Goal: Navigation & Orientation: Find specific page/section

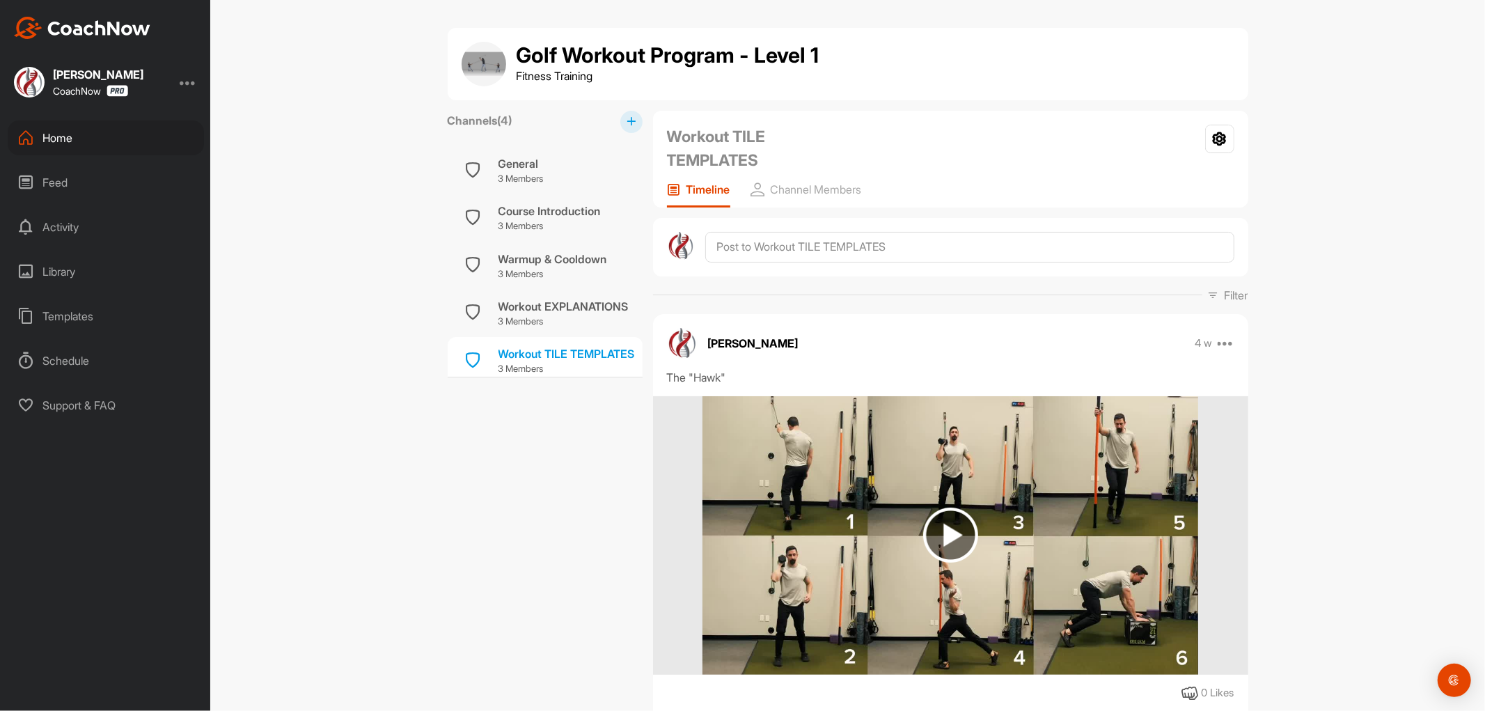
scroll to position [8, 0]
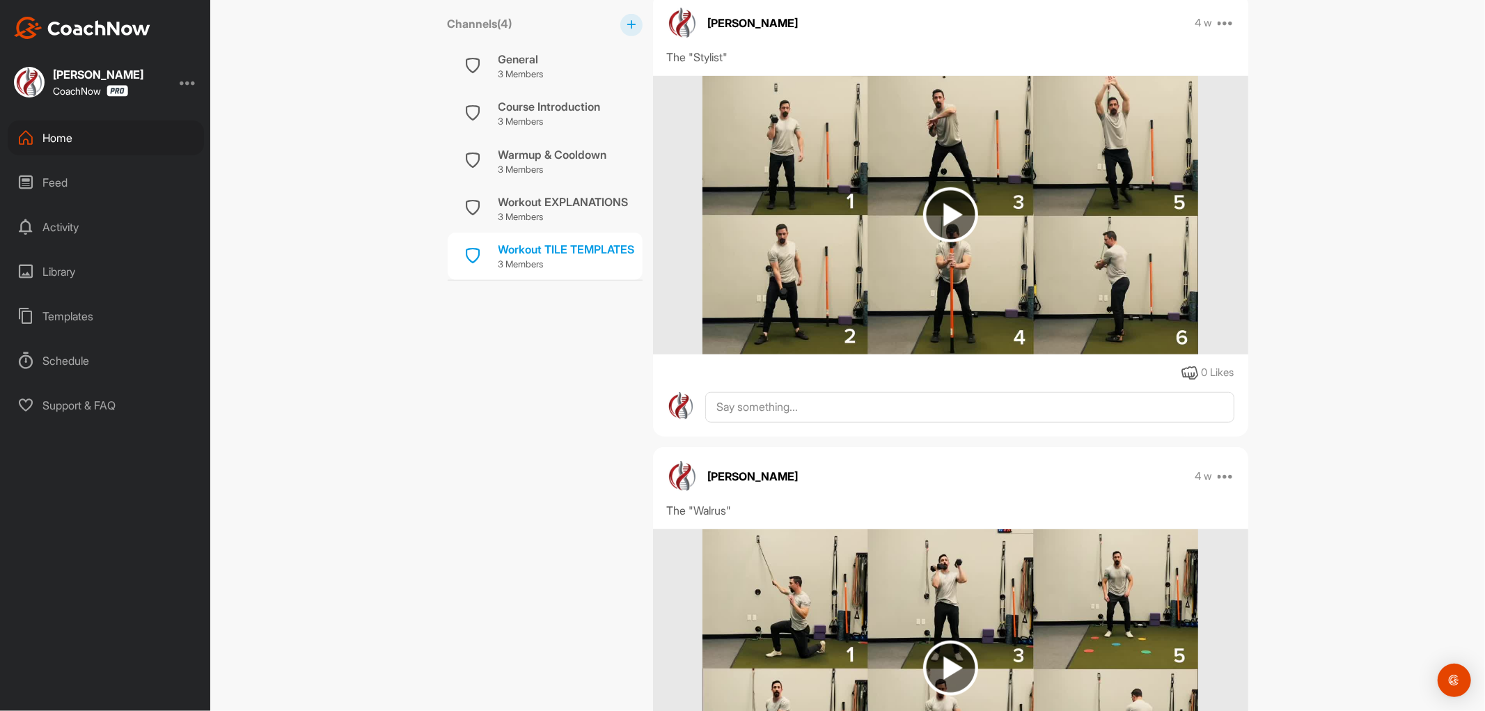
click at [68, 177] on div "Feed" at bounding box center [106, 182] width 196 height 35
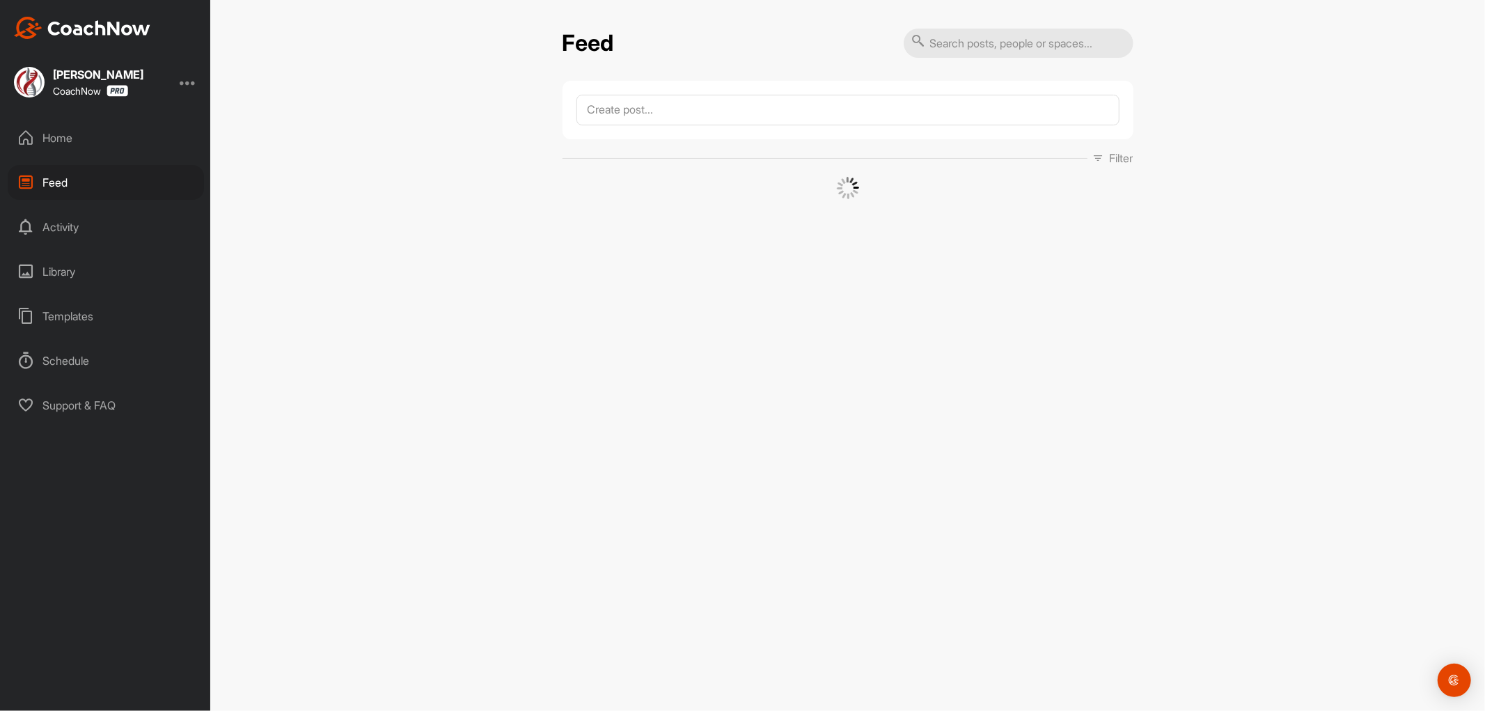
click at [81, 239] on div "Activity" at bounding box center [106, 227] width 196 height 35
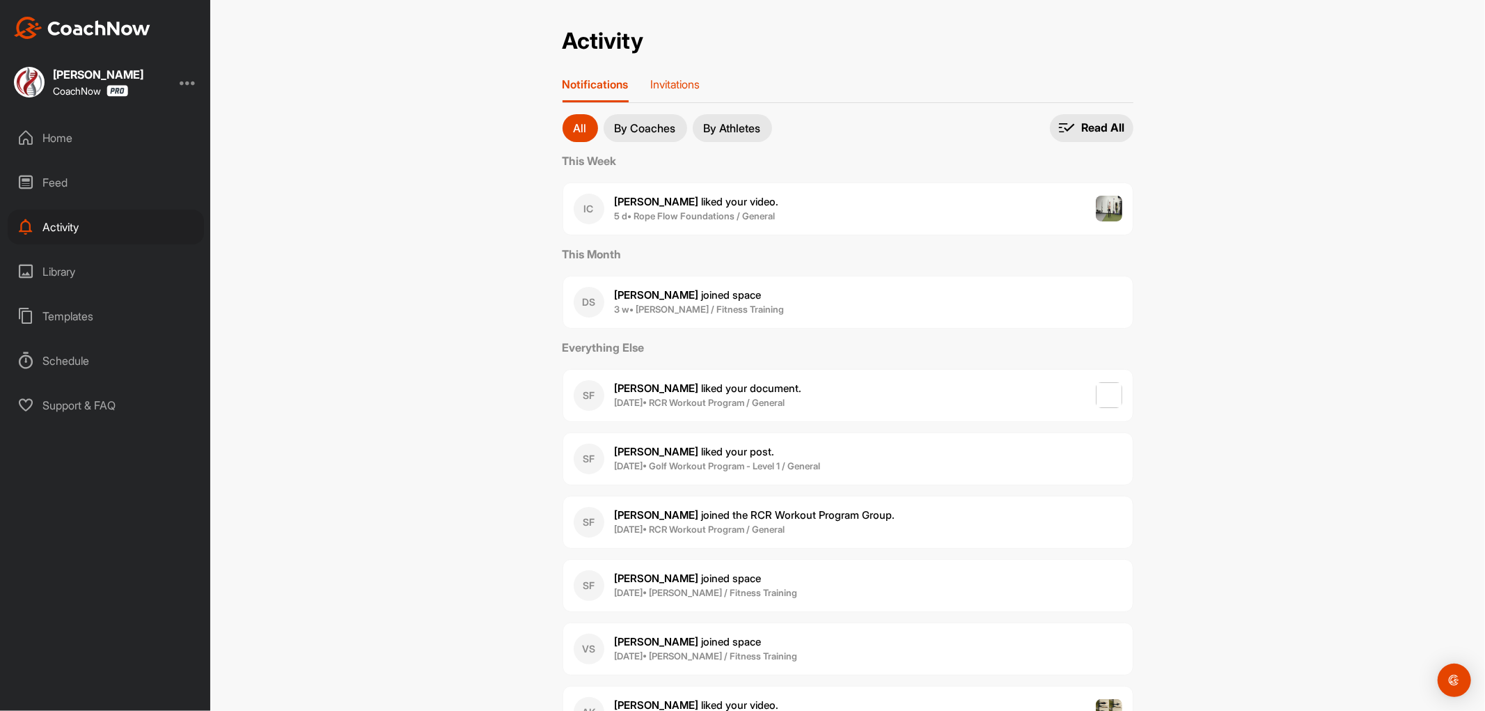
click at [691, 86] on p "Invitations" at bounding box center [675, 84] width 49 height 14
